Goal: Task Accomplishment & Management: Complete application form

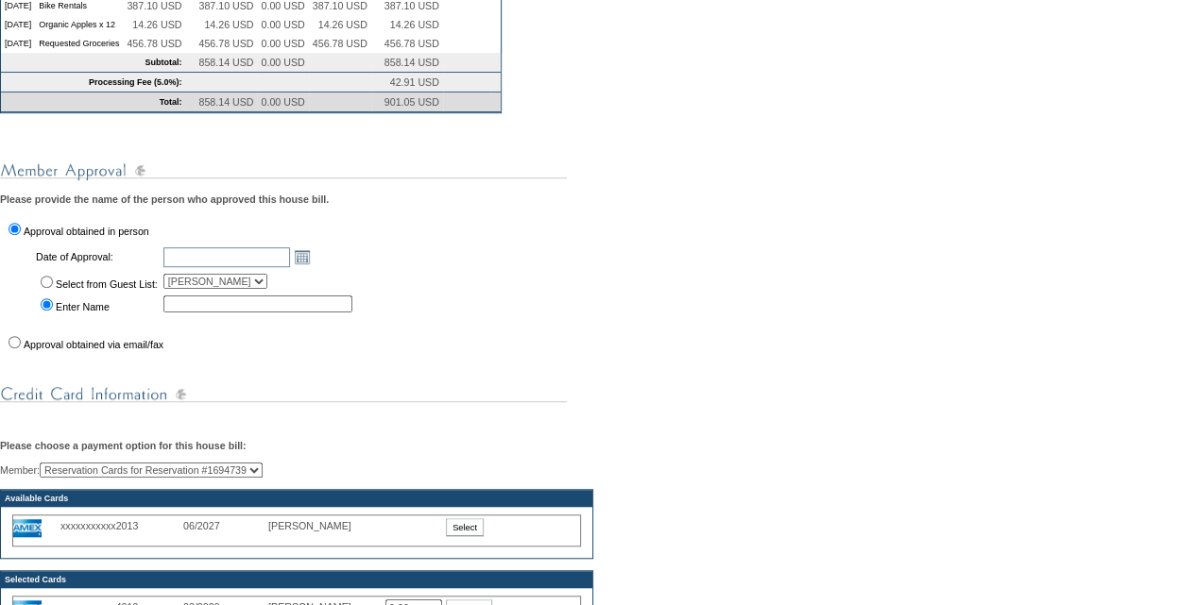
scroll to position [450, 0]
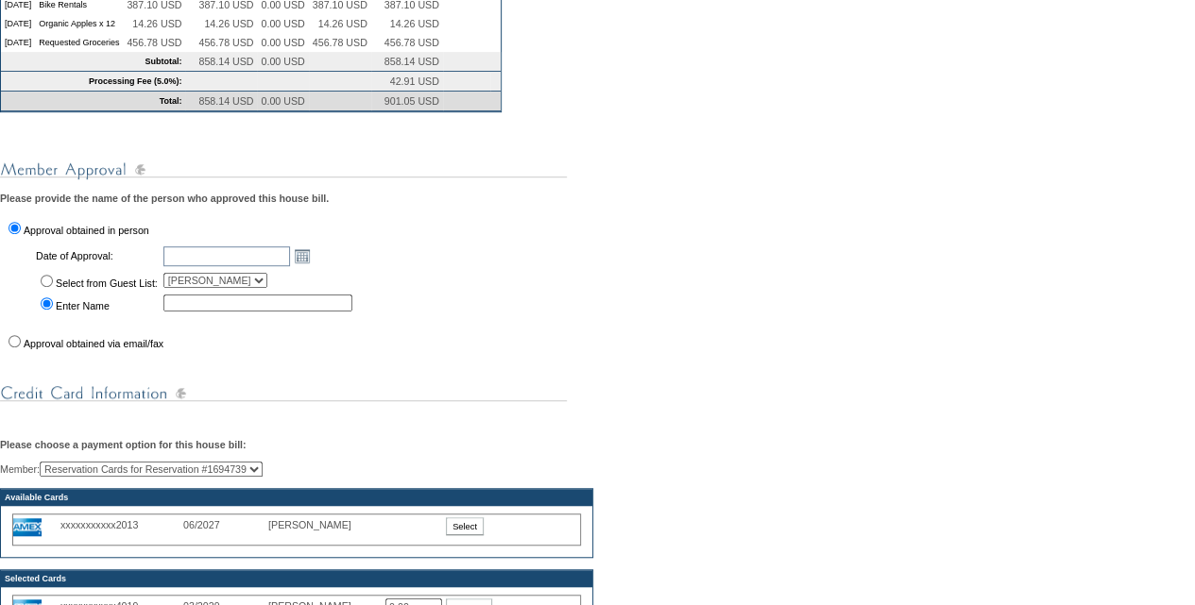
click at [13, 348] on input "Approval obtained via email/fax" at bounding box center [14, 341] width 12 height 12
radio input "true"
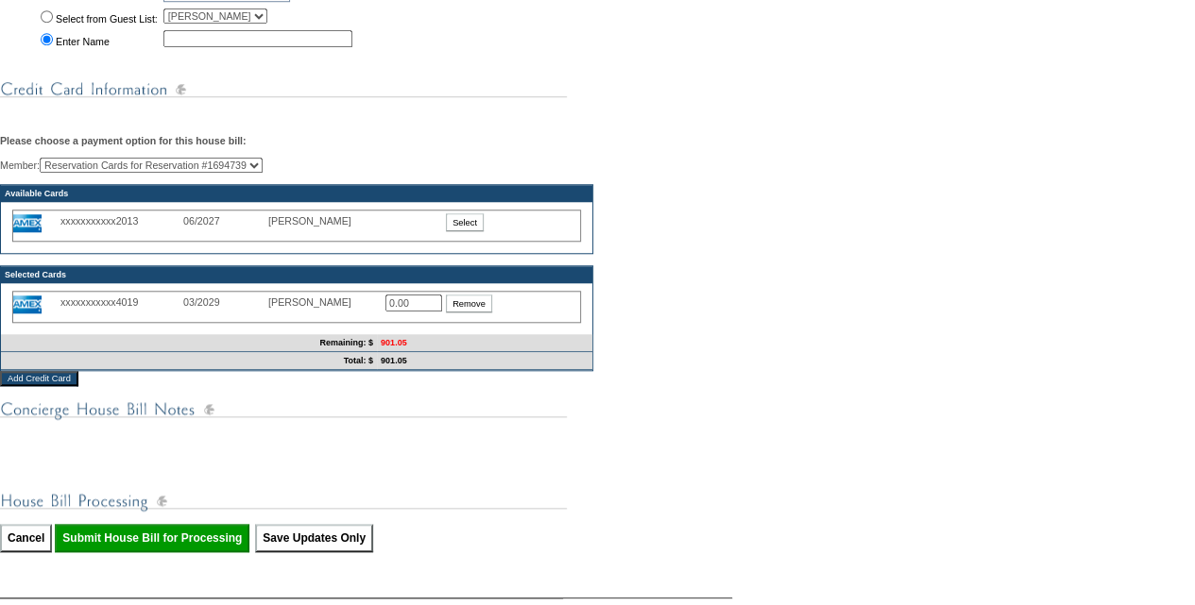
scroll to position [768, 0]
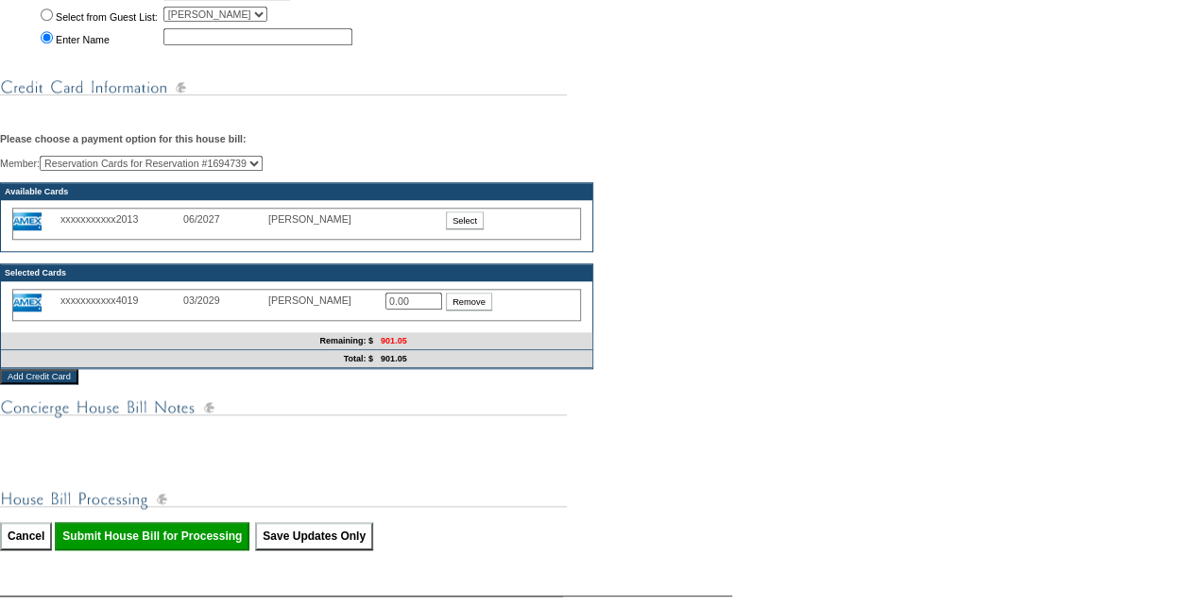
click at [416, 310] on input "0.00" at bounding box center [413, 301] width 57 height 17
type input "0"
type input "901.05"
click at [952, 292] on div "Member: Reservation Cards for Reservation #1694739 [PERSON_NAME] (Primary) [PER…" at bounding box center [597, 262] width 1195 height 213
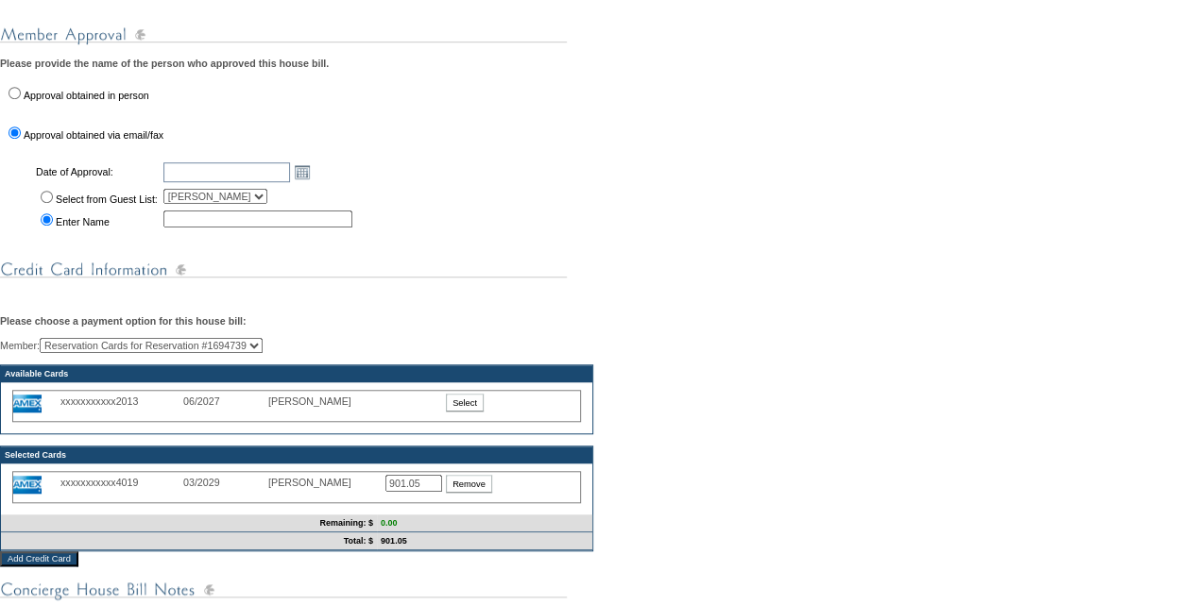
scroll to position [584, 0]
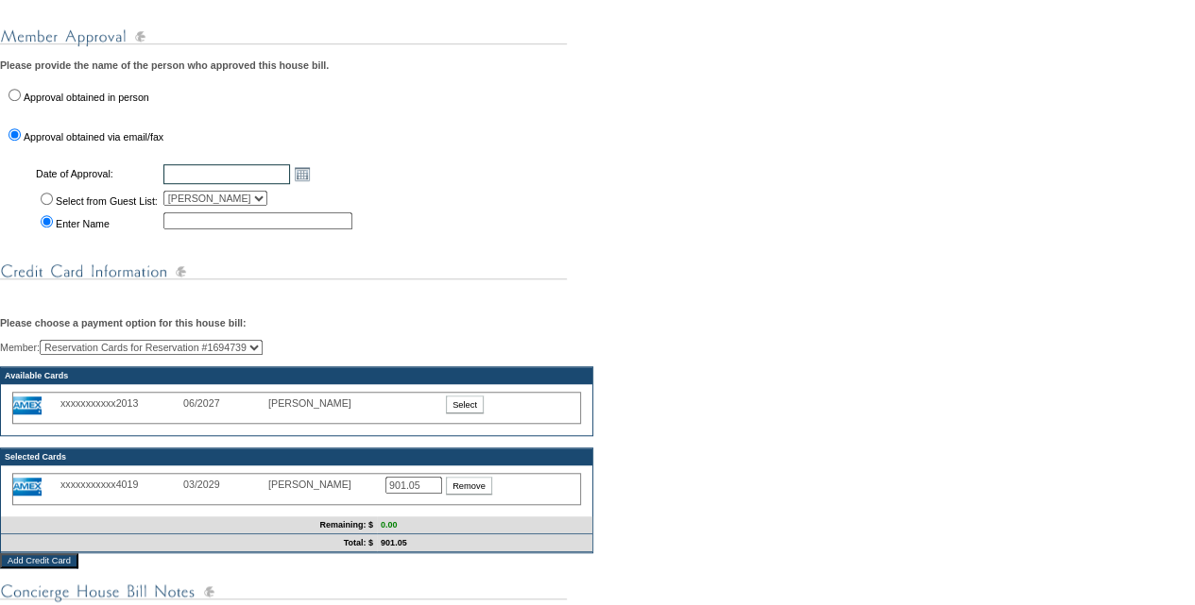
click at [212, 184] on input "text" at bounding box center [226, 174] width 127 height 20
type input "[DATE]"
click at [762, 308] on div "You are in the process of submitting the following house bill: 258866 - Primary…" at bounding box center [597, 229] width 1195 height 1078
click at [49, 205] on input "Select from Guest List:" at bounding box center [47, 199] width 12 height 12
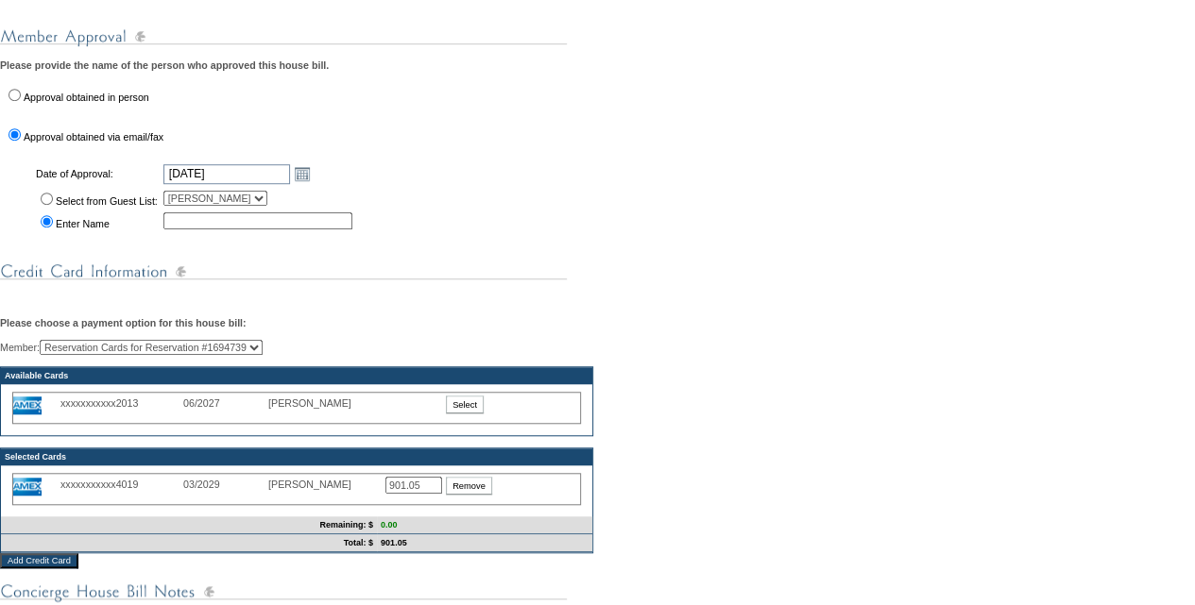
radio input "true"
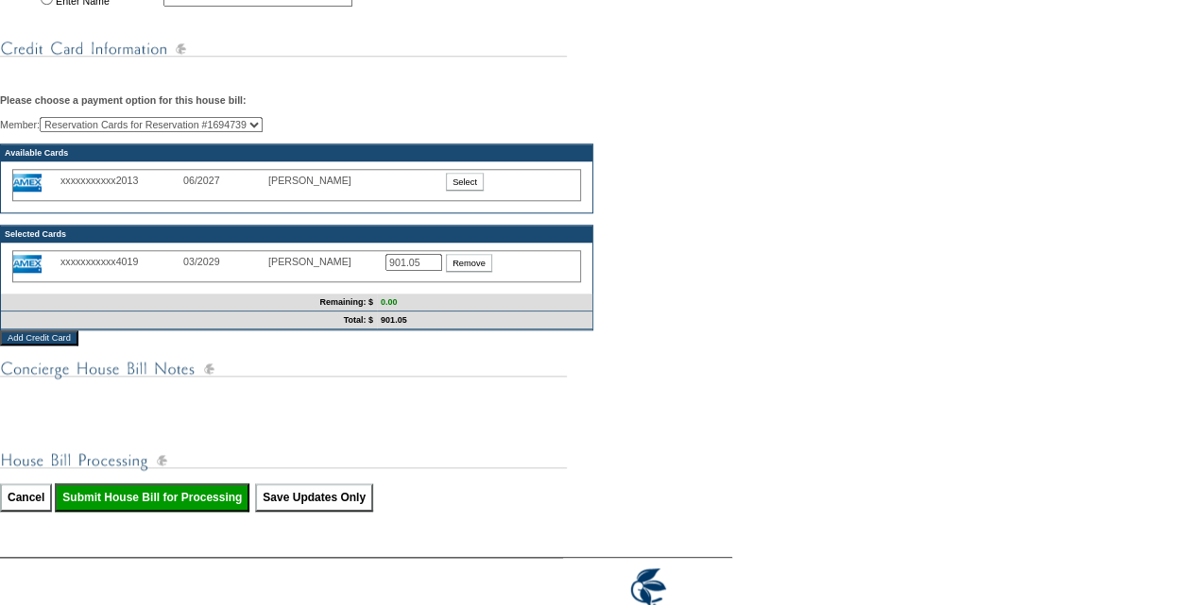
scroll to position [916, 0]
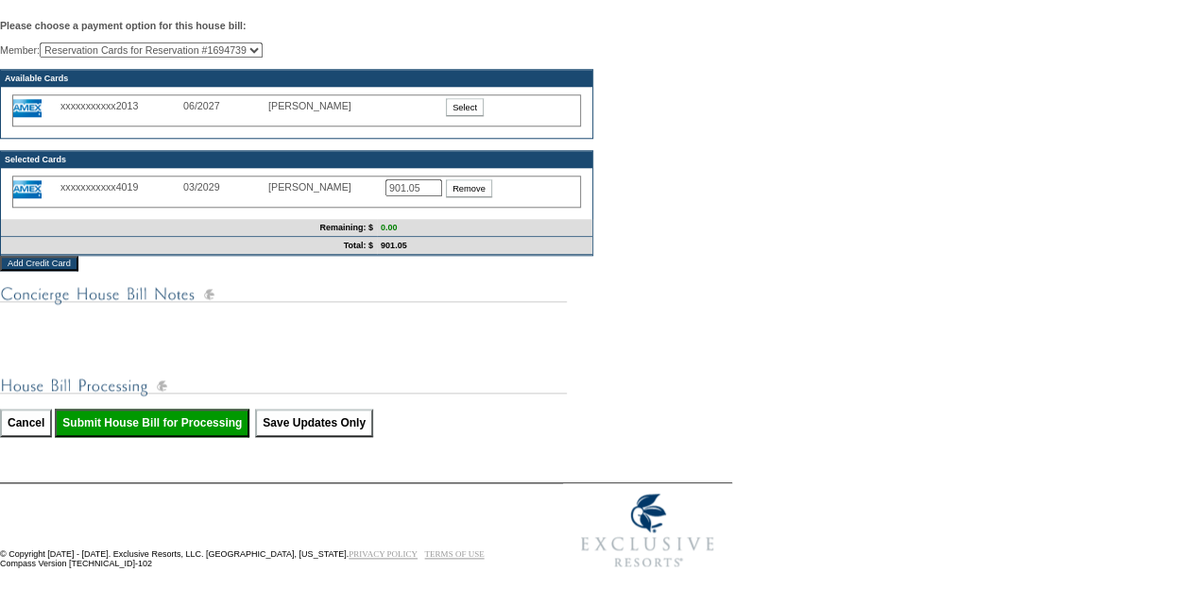
click at [195, 422] on input "Submit House Bill for Processing" at bounding box center [152, 423] width 195 height 28
type input "Processing..."
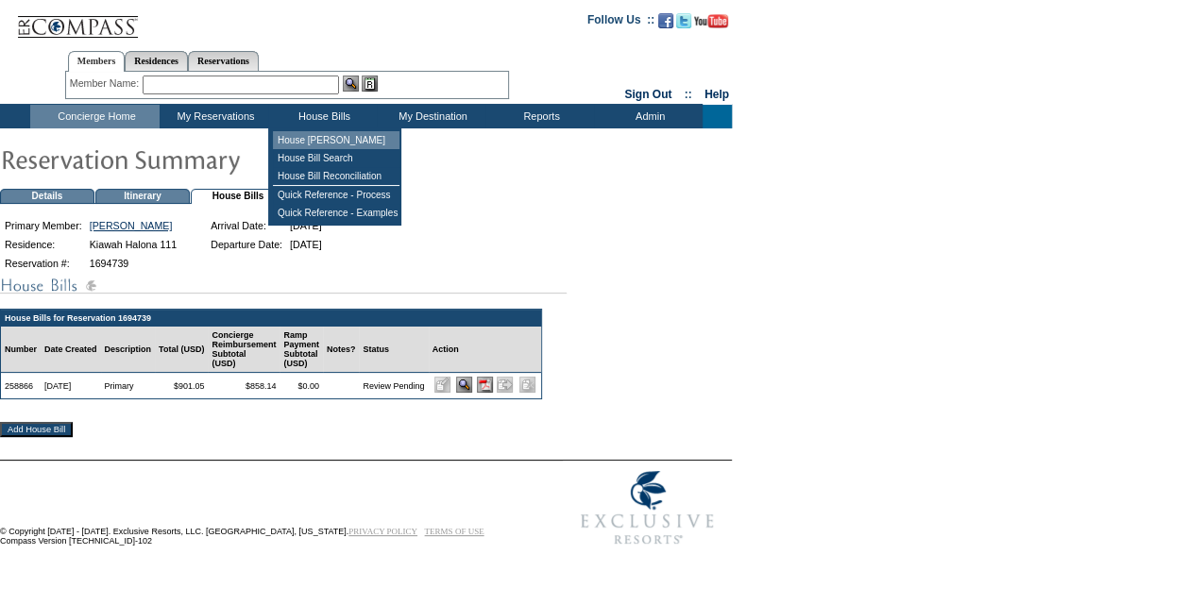
click at [329, 137] on td "House [PERSON_NAME]" at bounding box center [336, 140] width 127 height 18
